Goal: Task Accomplishment & Management: Use online tool/utility

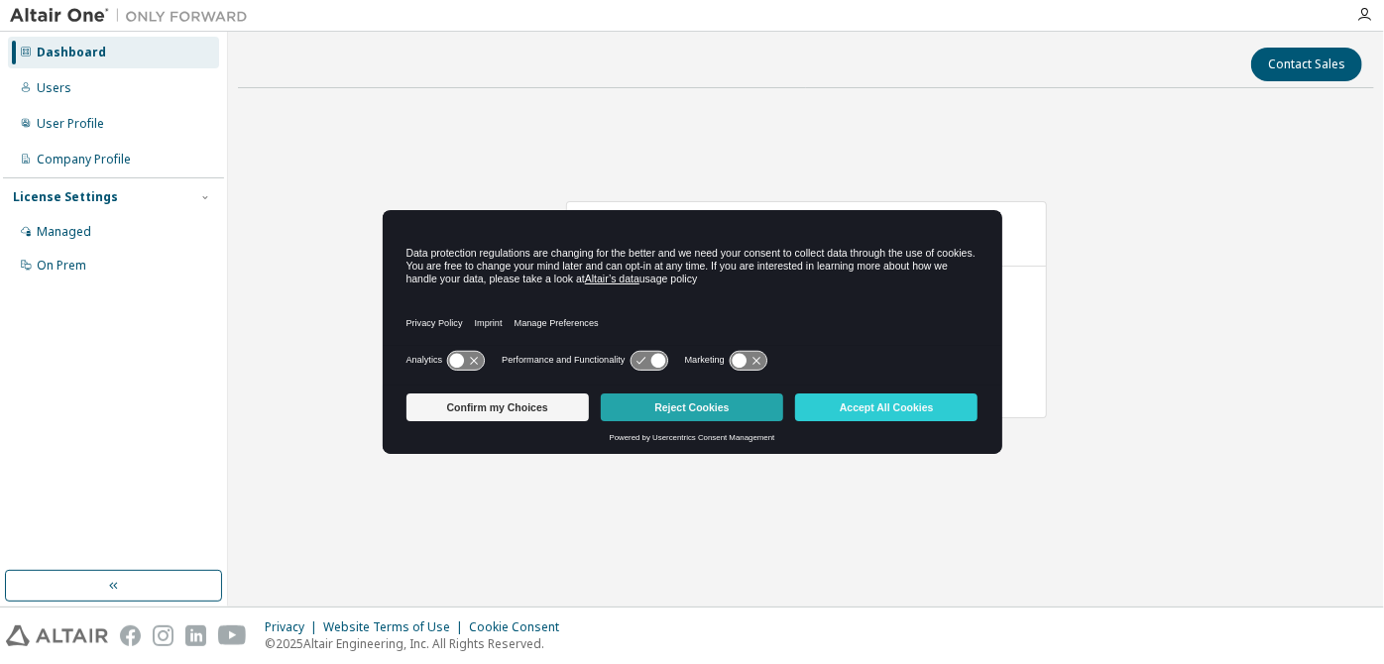
click at [704, 410] on button "Reject Cookies" at bounding box center [692, 408] width 182 height 28
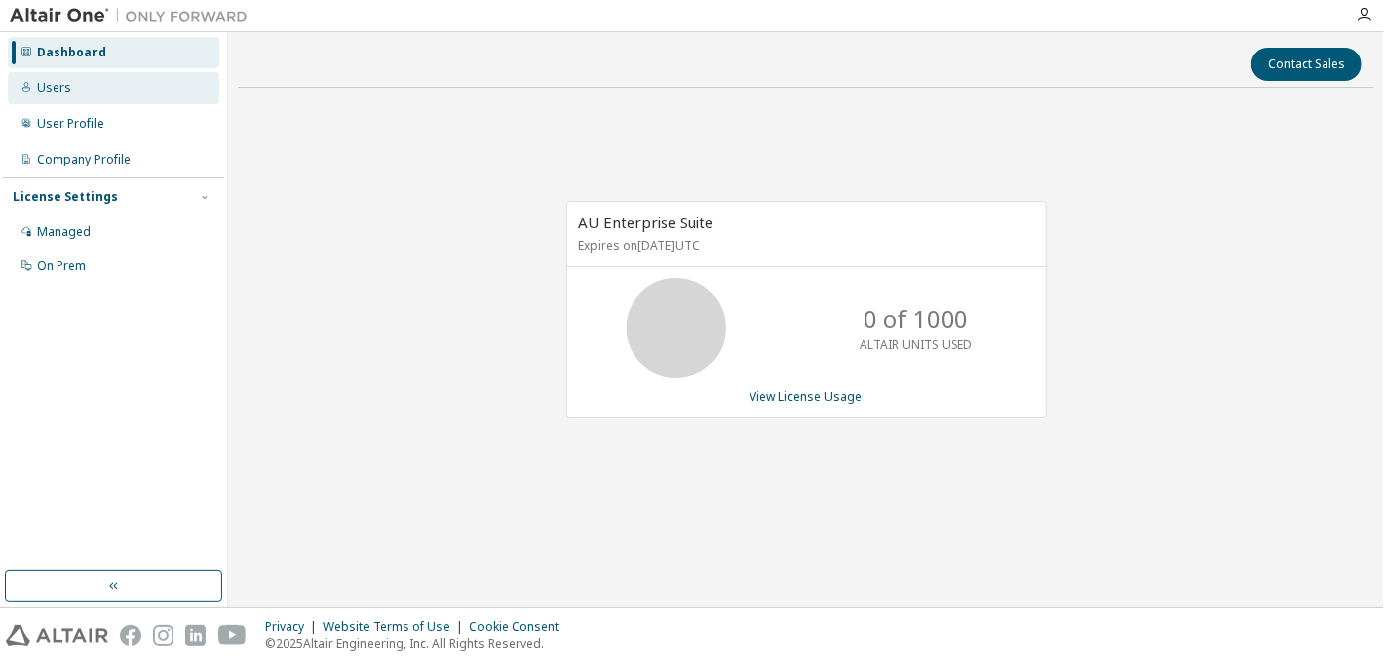
click at [63, 85] on div "Users" at bounding box center [54, 88] width 35 height 16
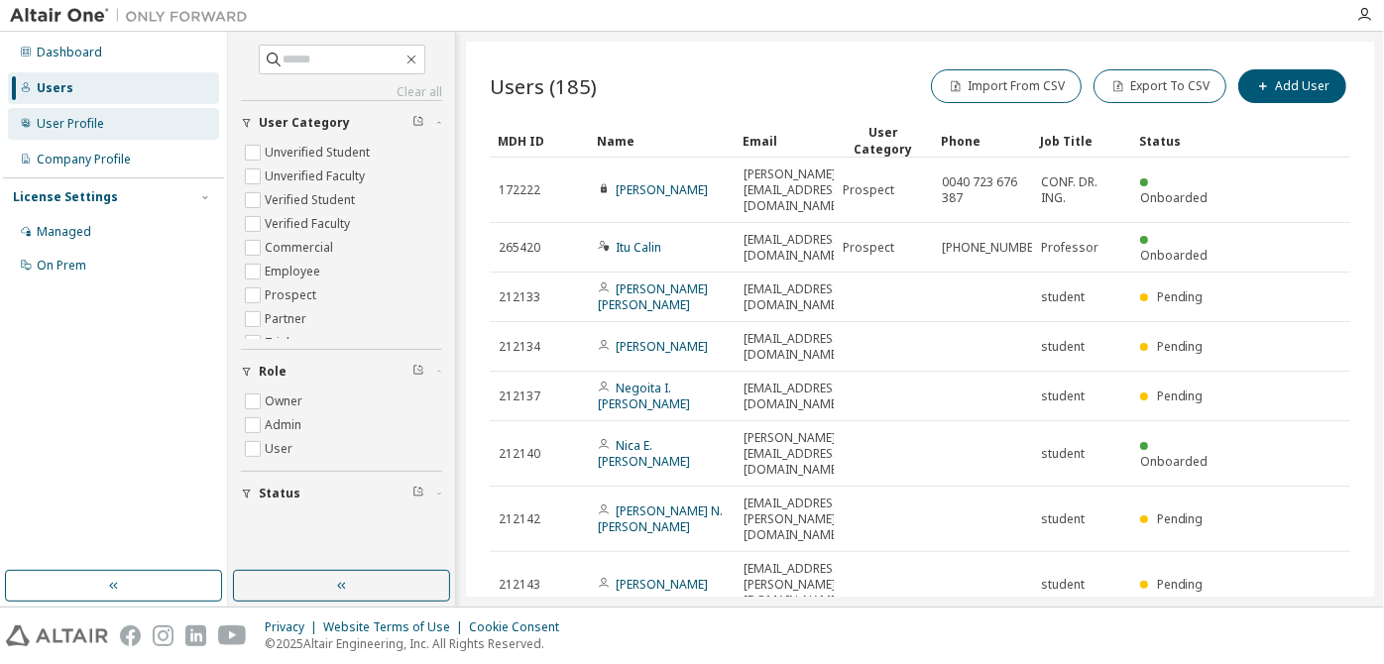
click at [97, 130] on div "User Profile" at bounding box center [70, 124] width 67 height 16
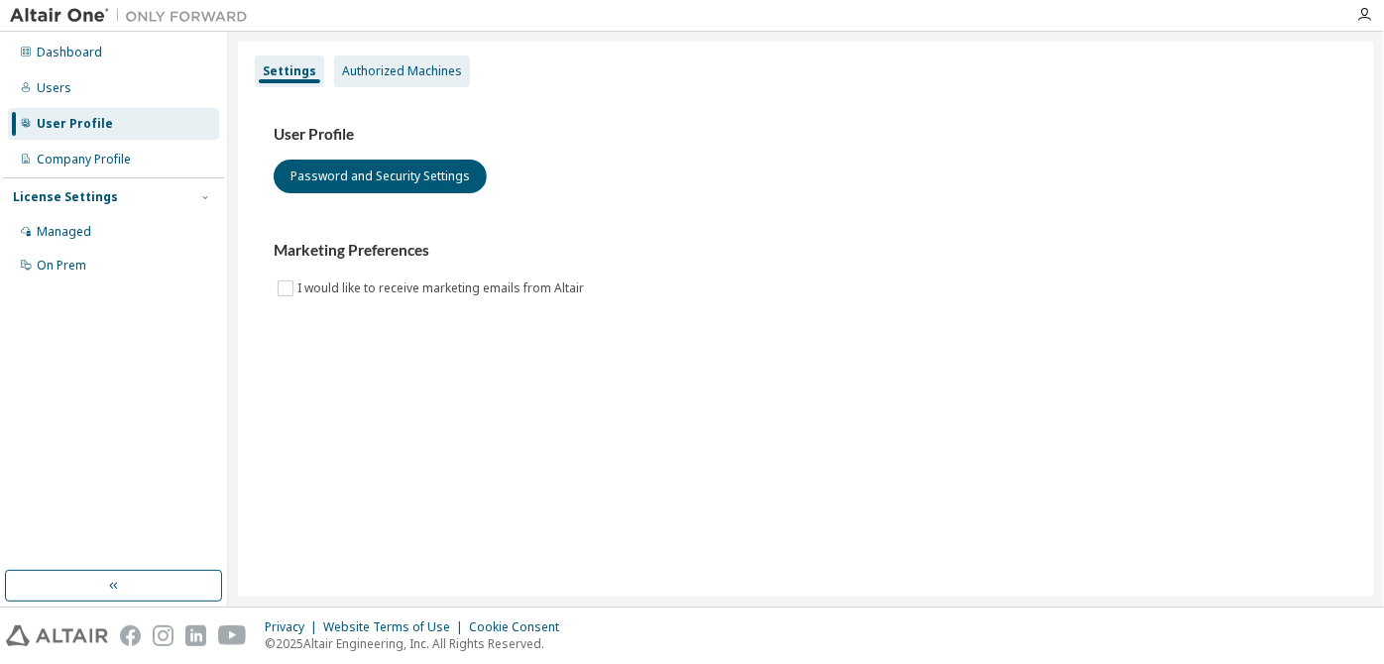
click at [402, 77] on div "Authorized Machines" at bounding box center [402, 71] width 120 height 16
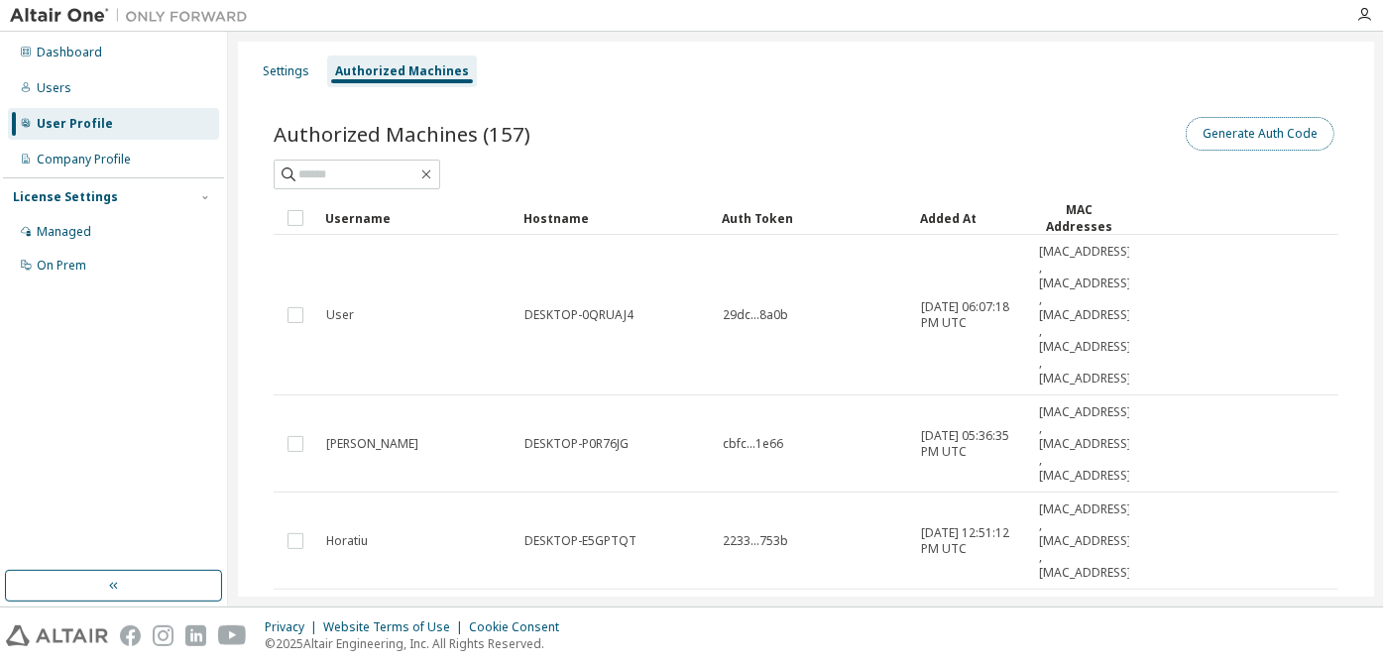
click at [1259, 143] on button "Generate Auth Code" at bounding box center [1260, 134] width 149 height 34
